Goal: Task Accomplishment & Management: Manage account settings

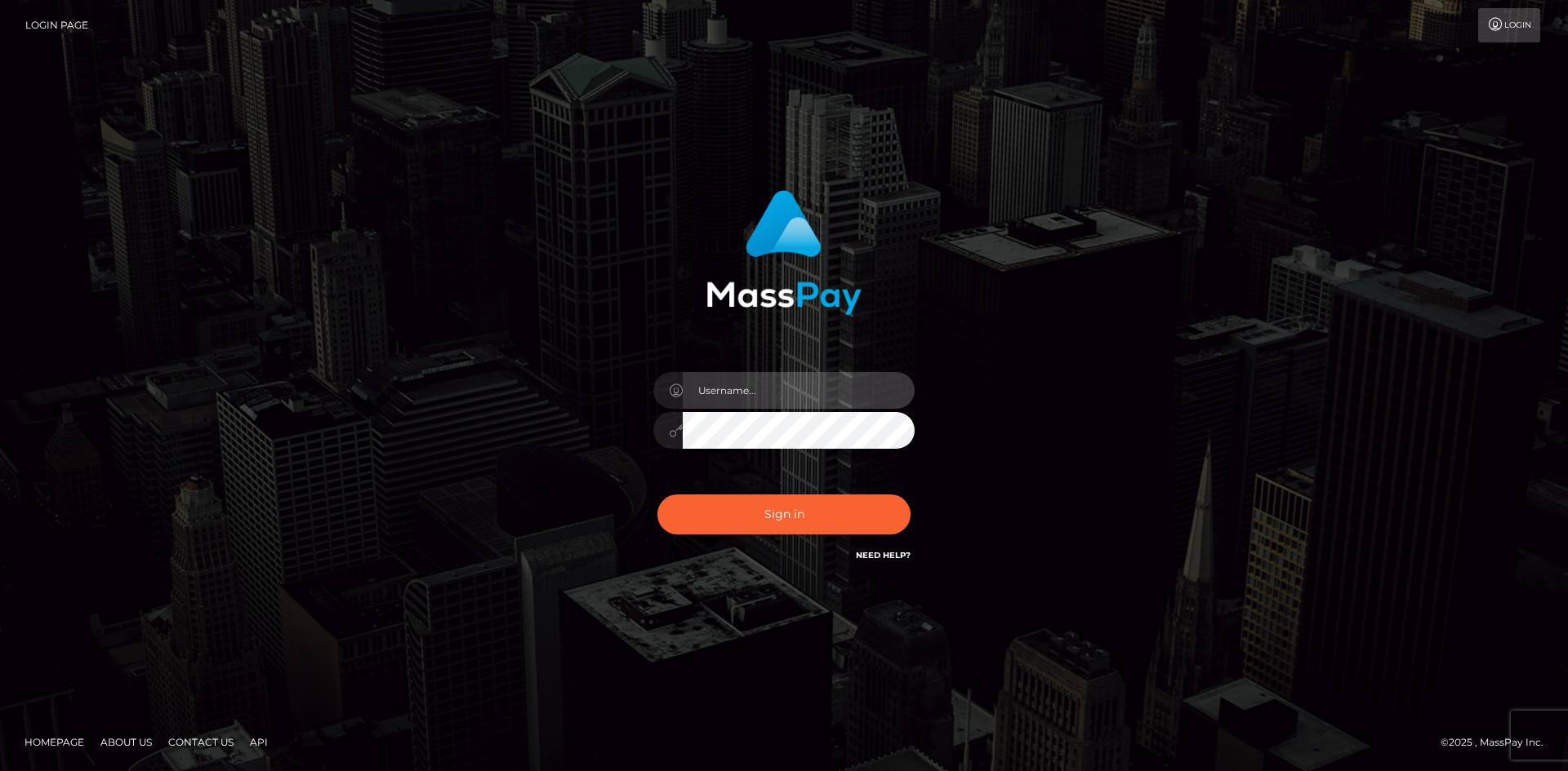
click at [816, 393] on input "text" at bounding box center [798, 391] width 232 height 36
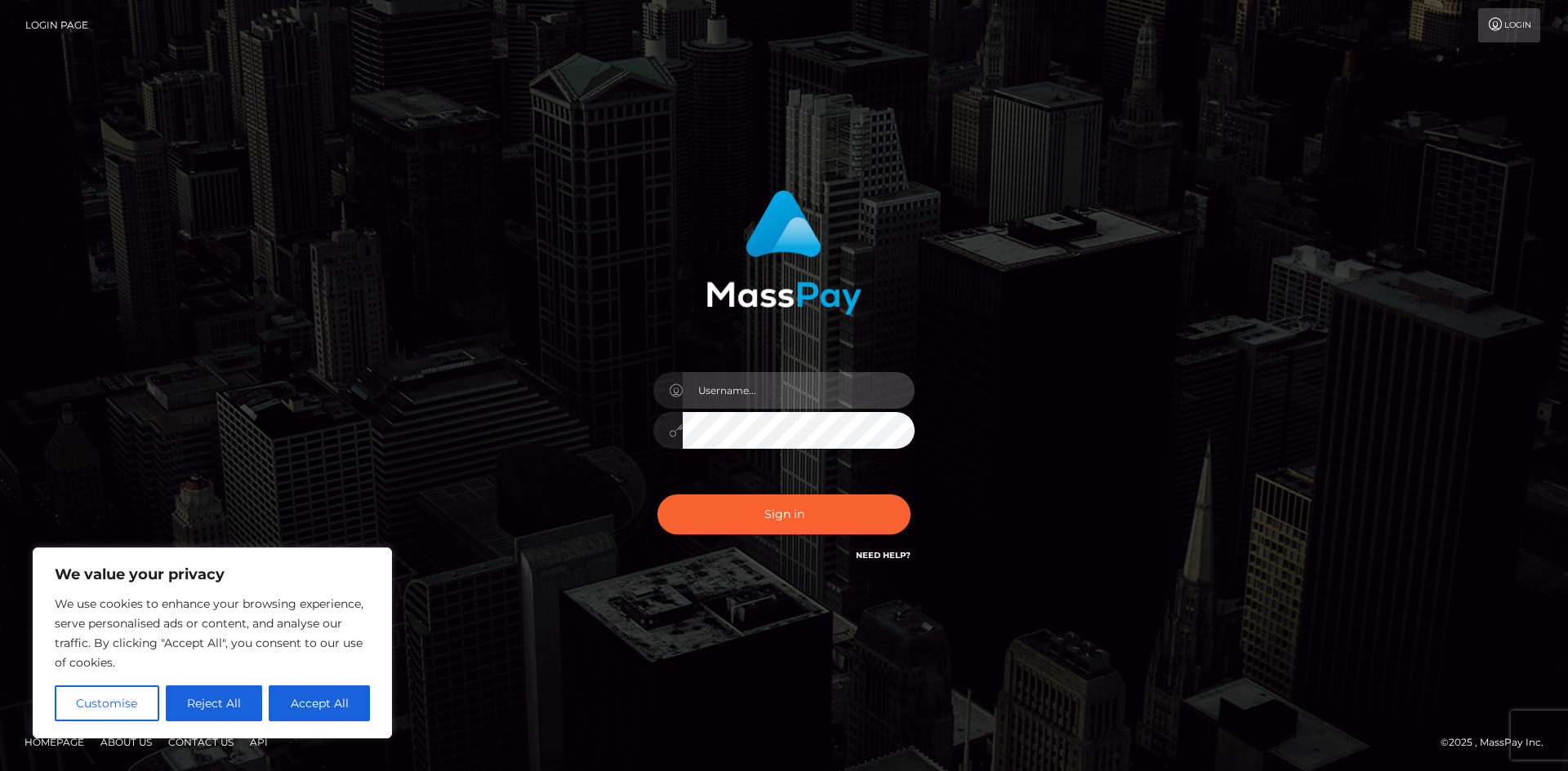
type input "[EMAIL_ADDRESS][DOMAIN_NAME]"
click at [311, 706] on button "Accept All" at bounding box center [319, 704] width 101 height 36
checkbox input "true"
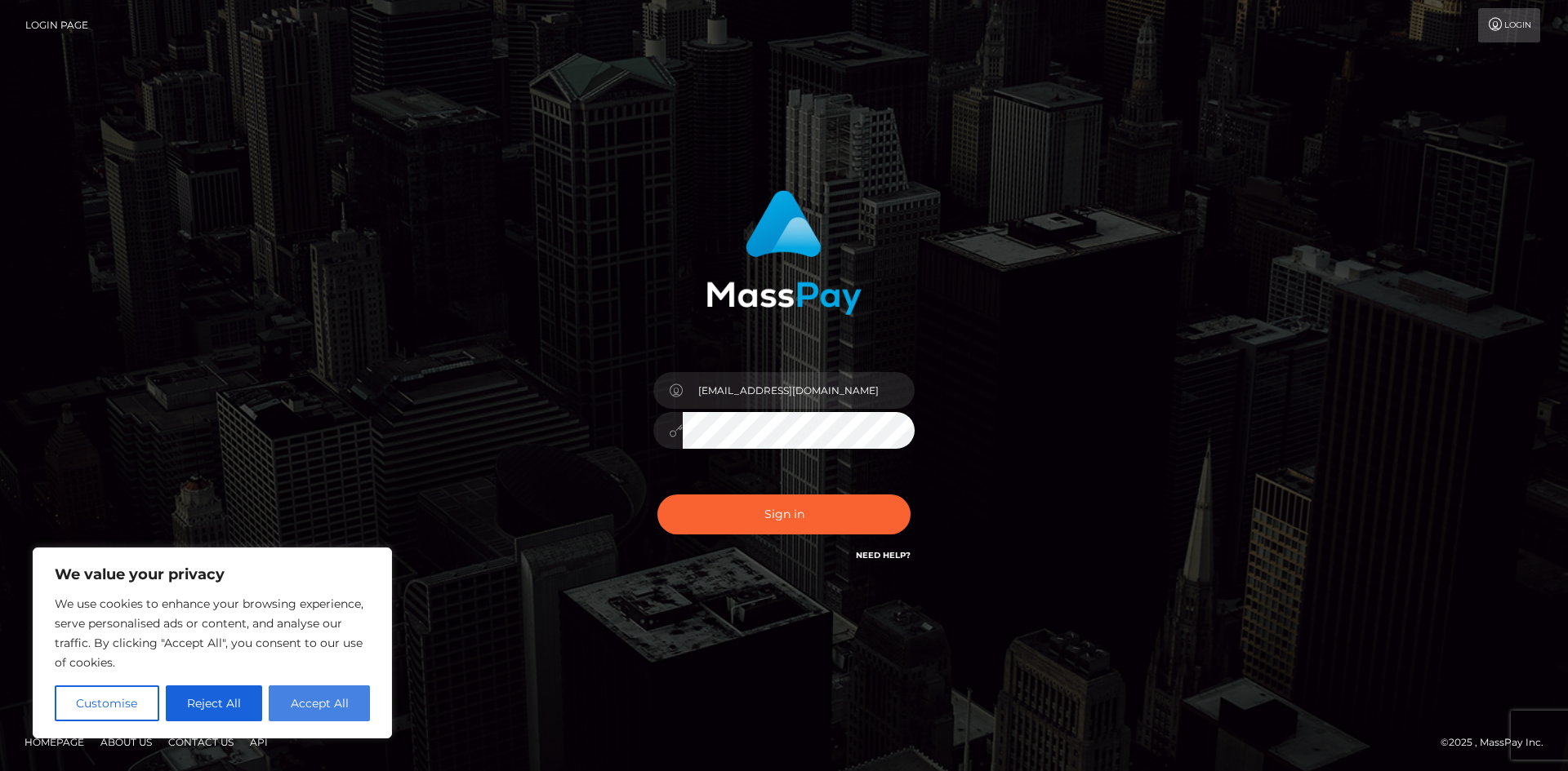
checkbox input "true"
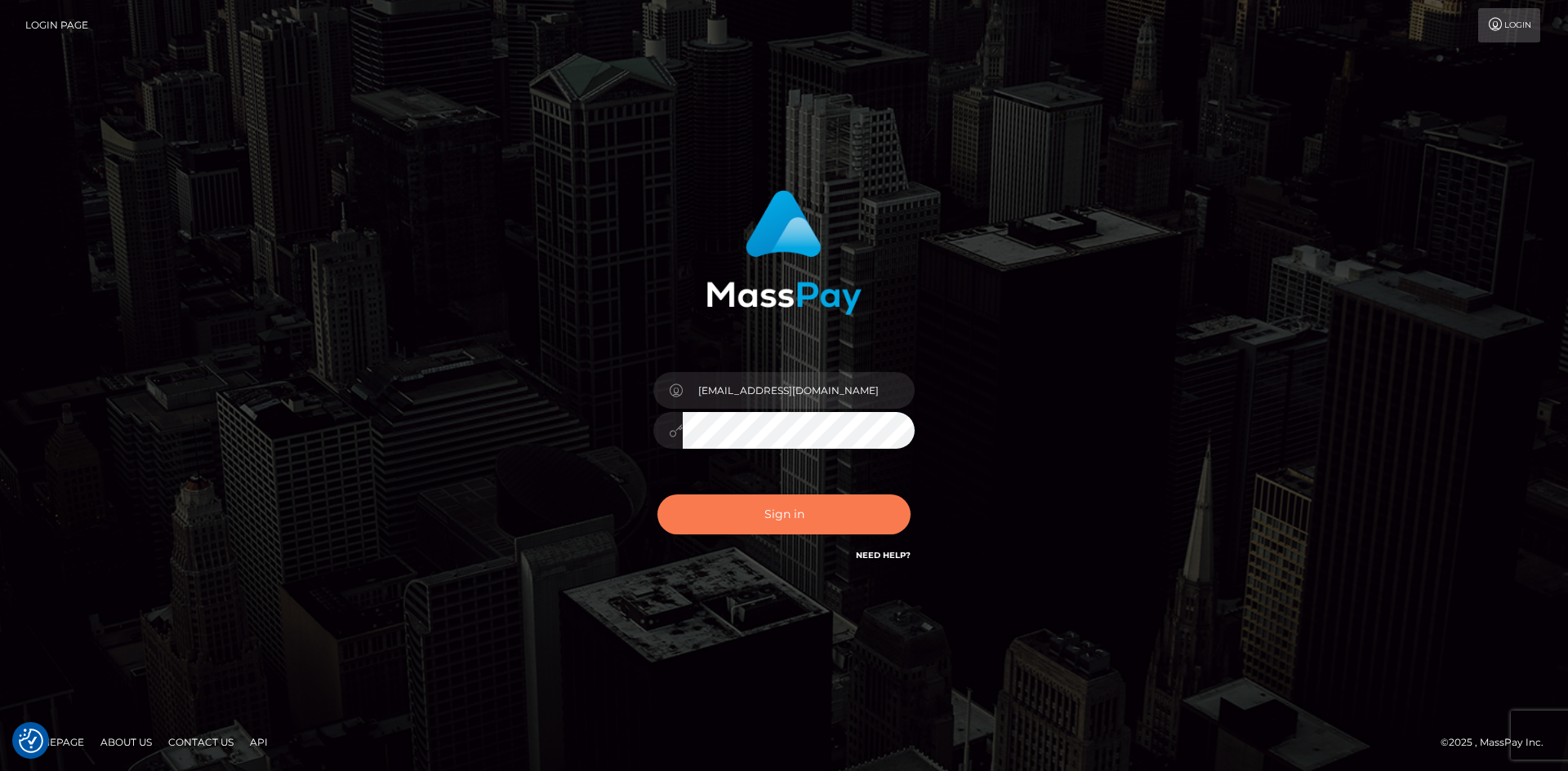
click at [803, 511] on button "Sign in" at bounding box center [784, 514] width 253 height 40
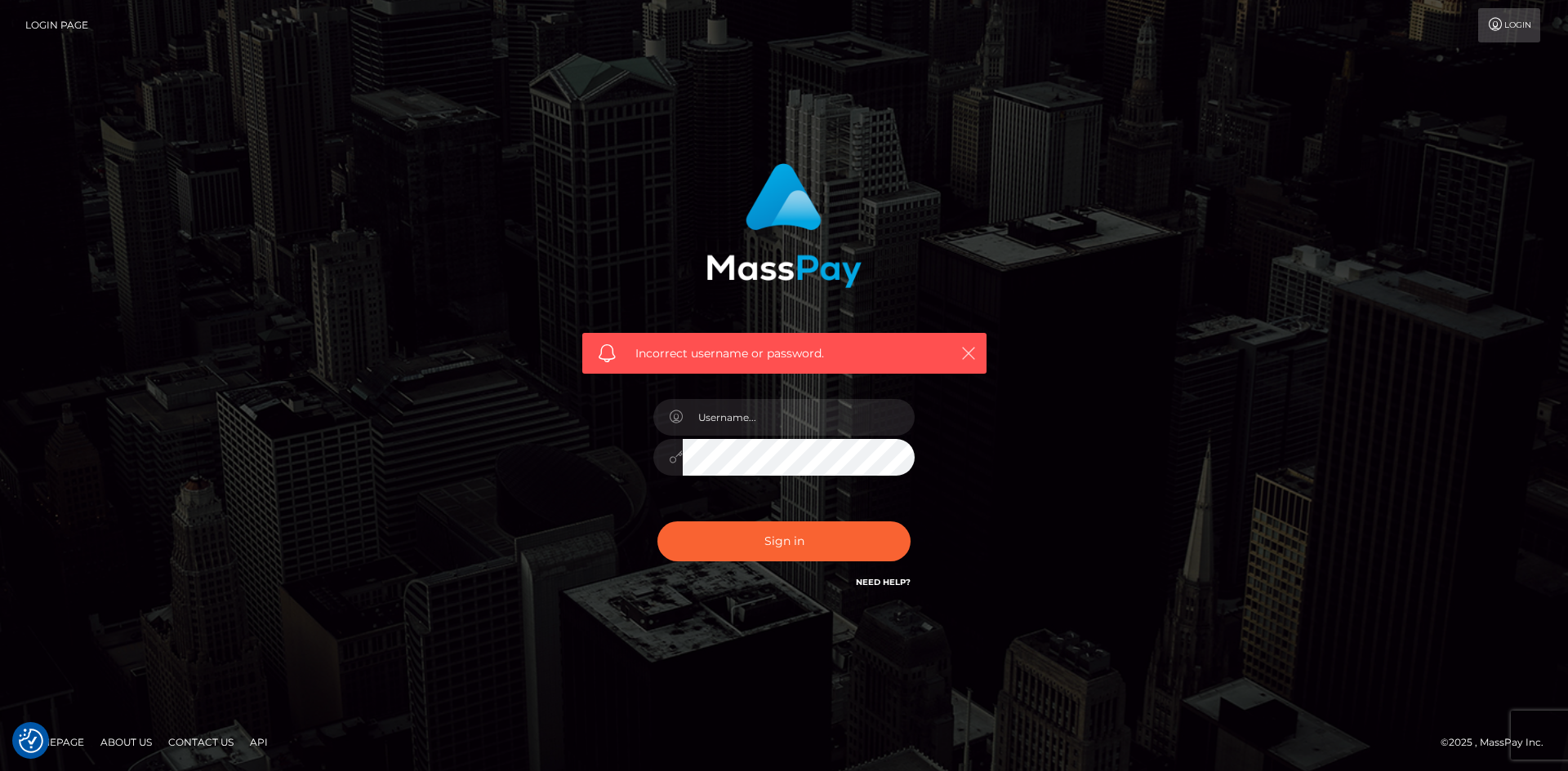
click at [960, 351] on icon "button" at bounding box center [968, 353] width 16 height 16
click at [829, 409] on input "text" at bounding box center [798, 417] width 232 height 36
type input "[EMAIL_ADDRESS][DOMAIN_NAME]"
click at [705, 531] on button "Sign in" at bounding box center [784, 541] width 253 height 40
click at [960, 348] on icon "button" at bounding box center [968, 353] width 16 height 16
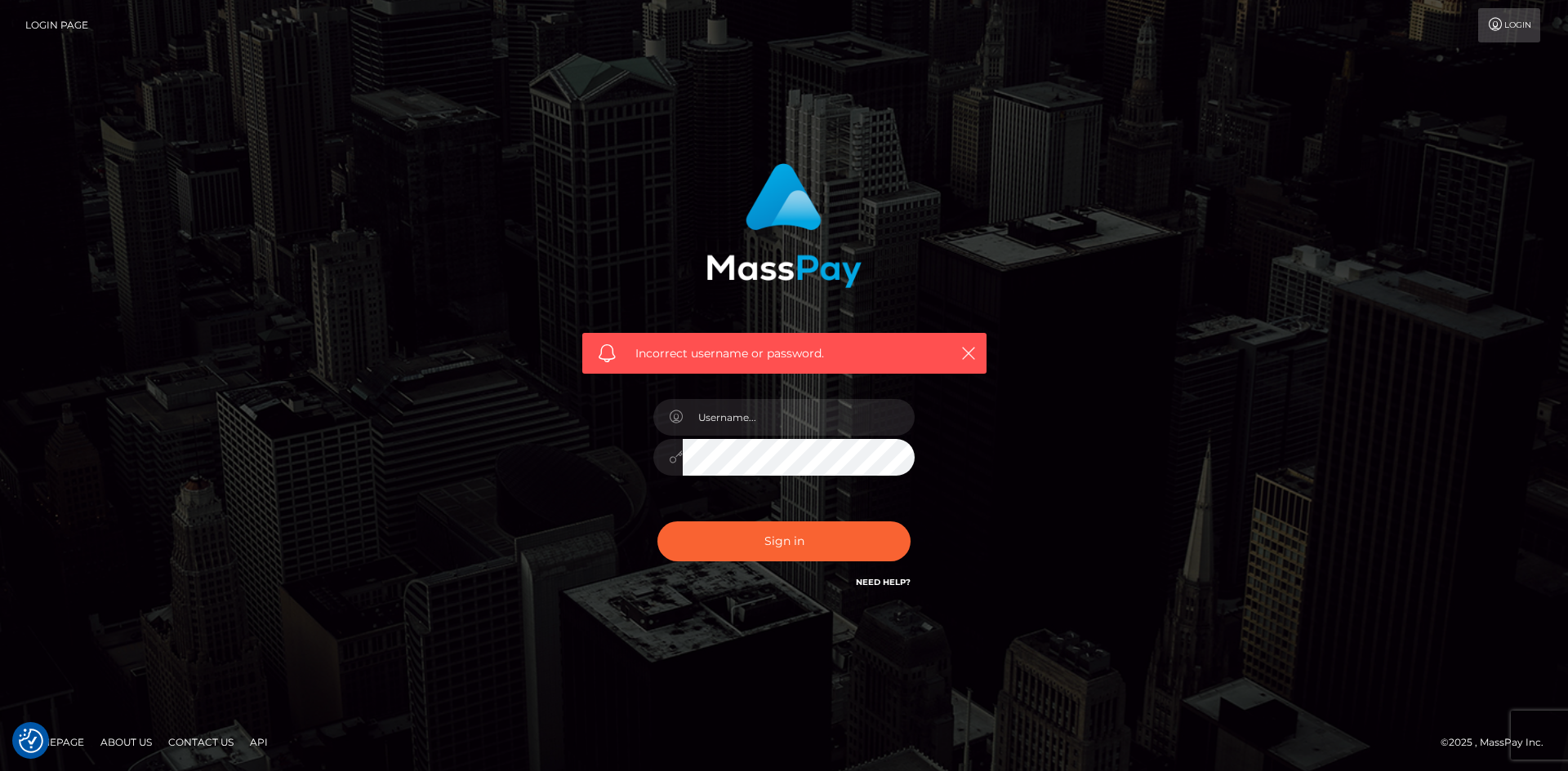
click at [1508, 26] on link "Login" at bounding box center [1509, 25] width 62 height 35
